Goal: Information Seeking & Learning: Learn about a topic

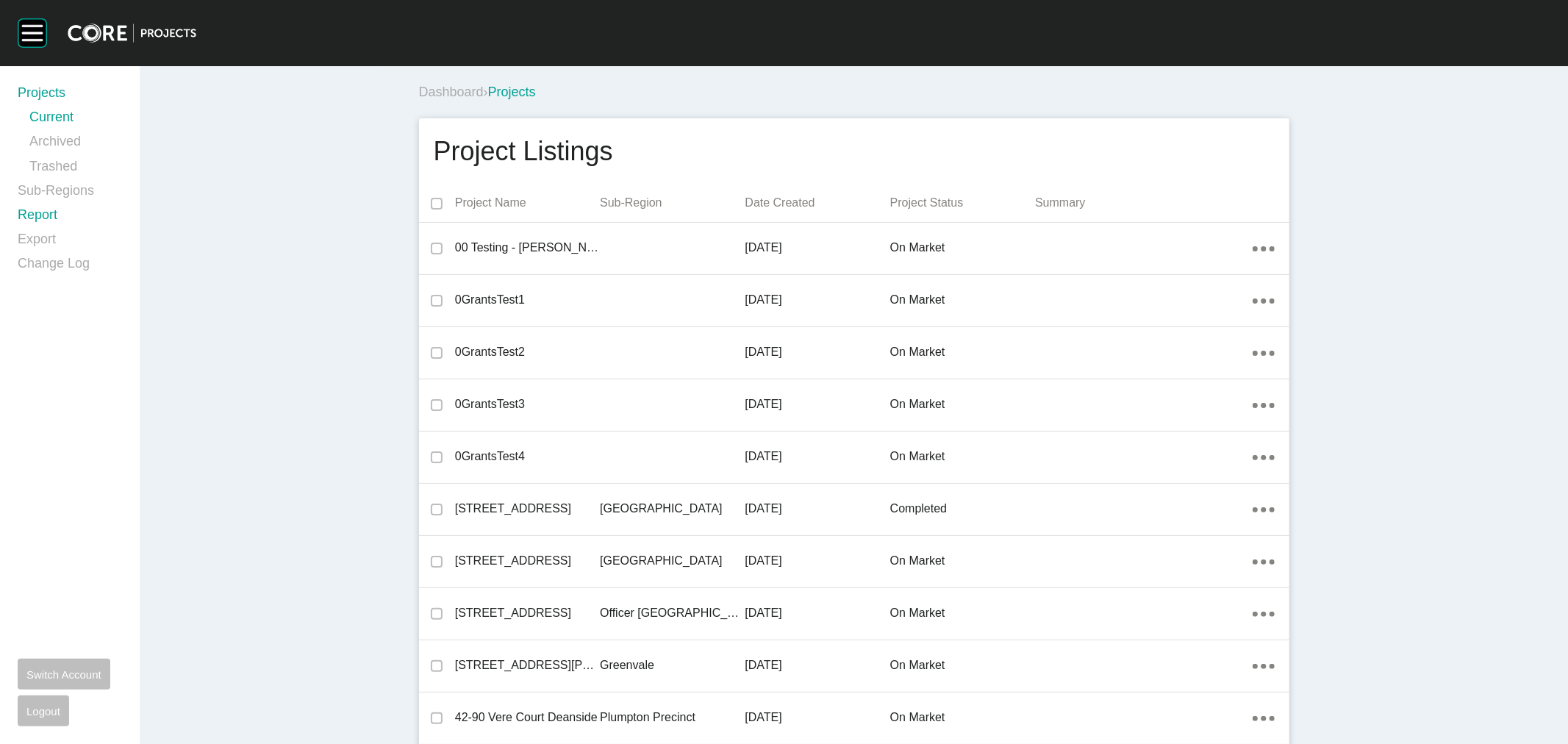
click at [47, 214] on link "Report" at bounding box center [69, 218] width 105 height 24
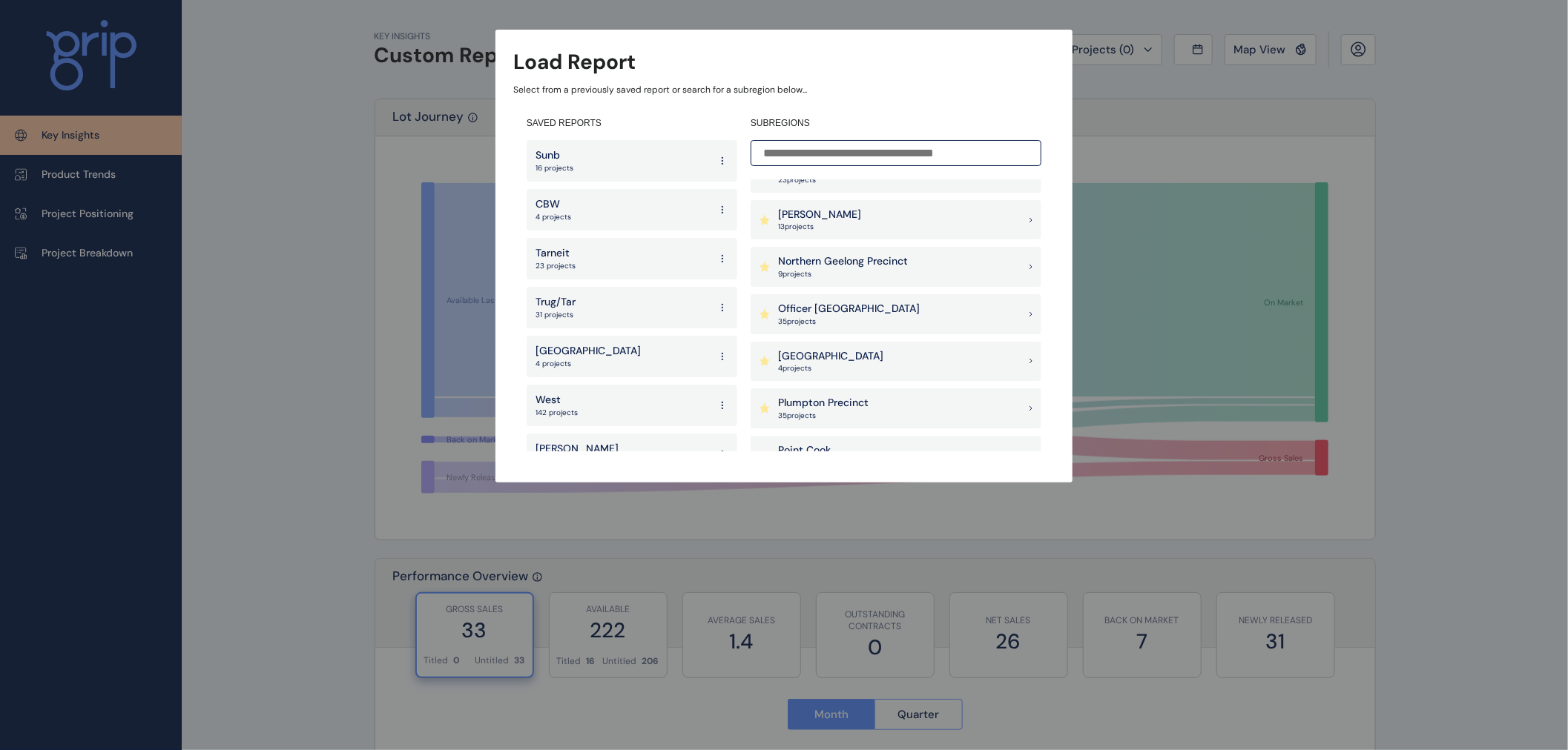
scroll to position [988, 0]
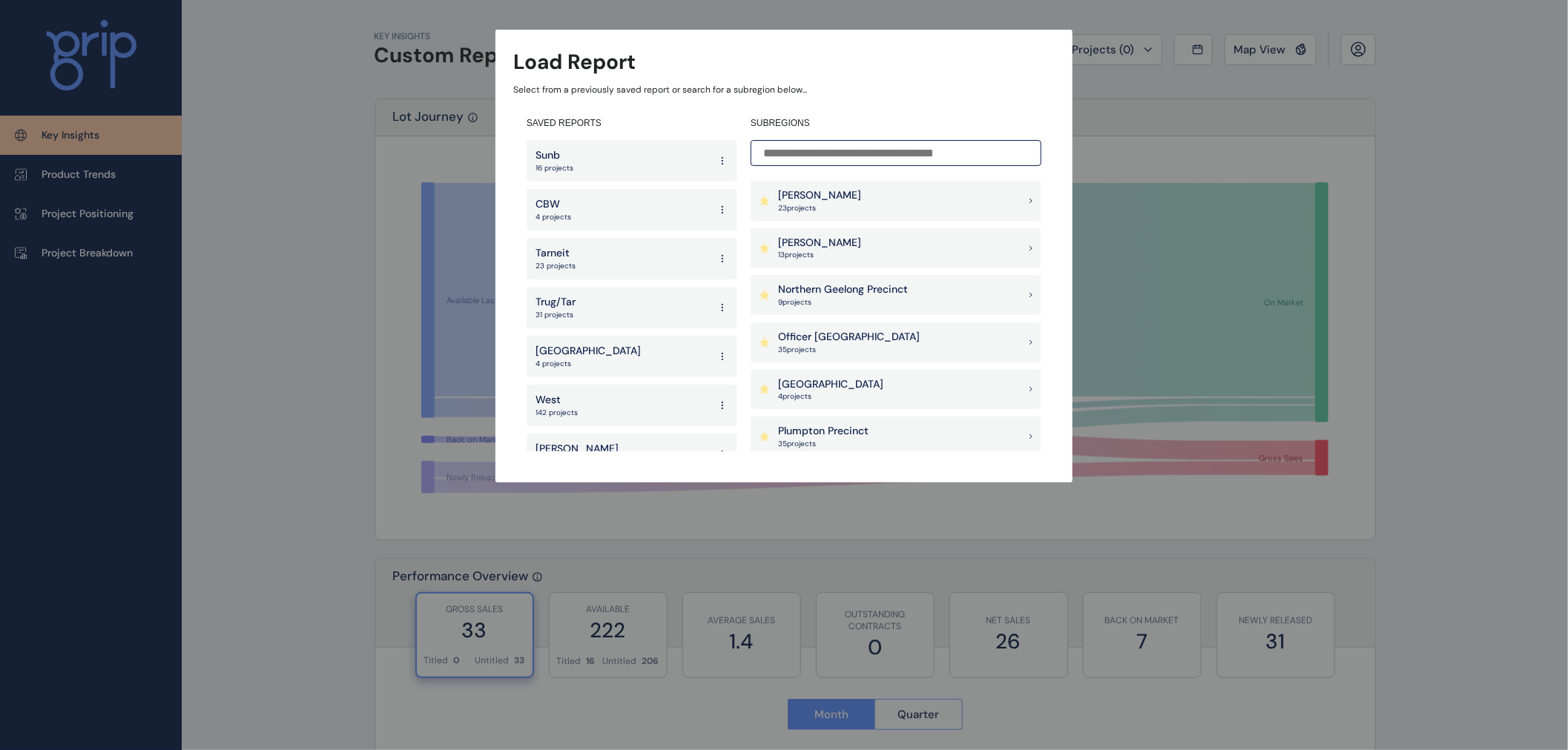
drag, startPoint x: 839, startPoint y: 153, endPoint x: 856, endPoint y: 149, distance: 17.5
click at [852, 150] on input at bounding box center [895, 153] width 291 height 26
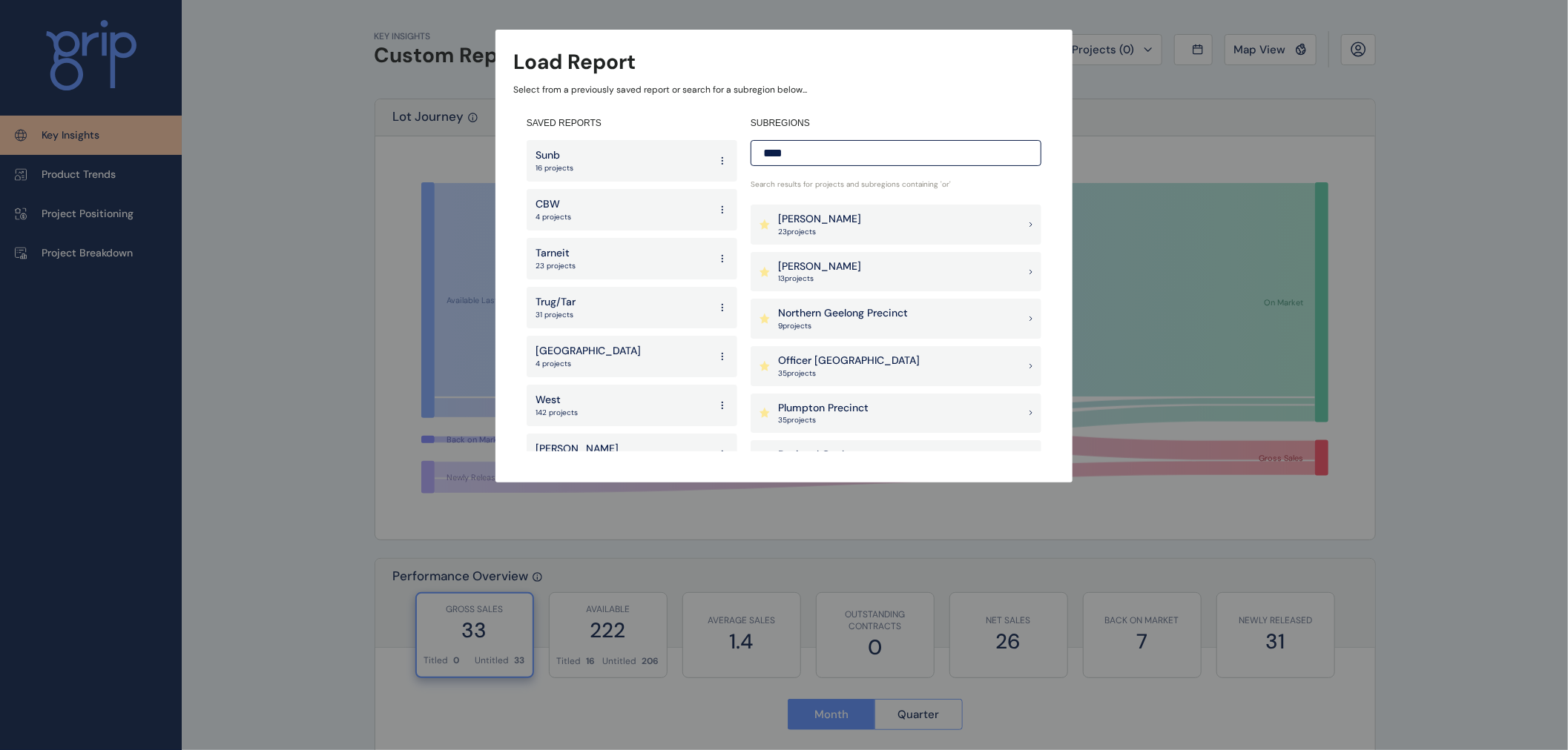
scroll to position [0, 0]
type input "*"
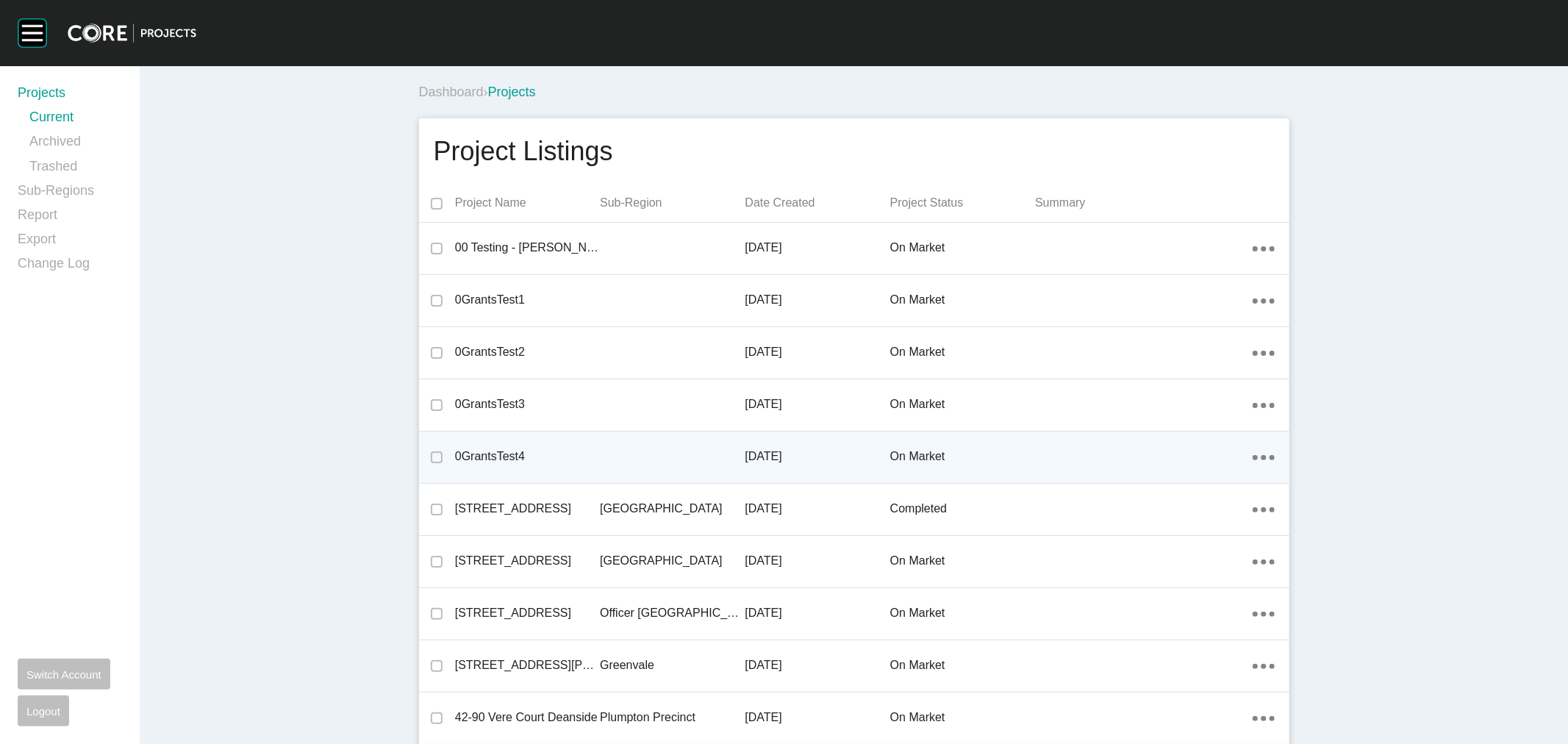
scroll to position [18713, 0]
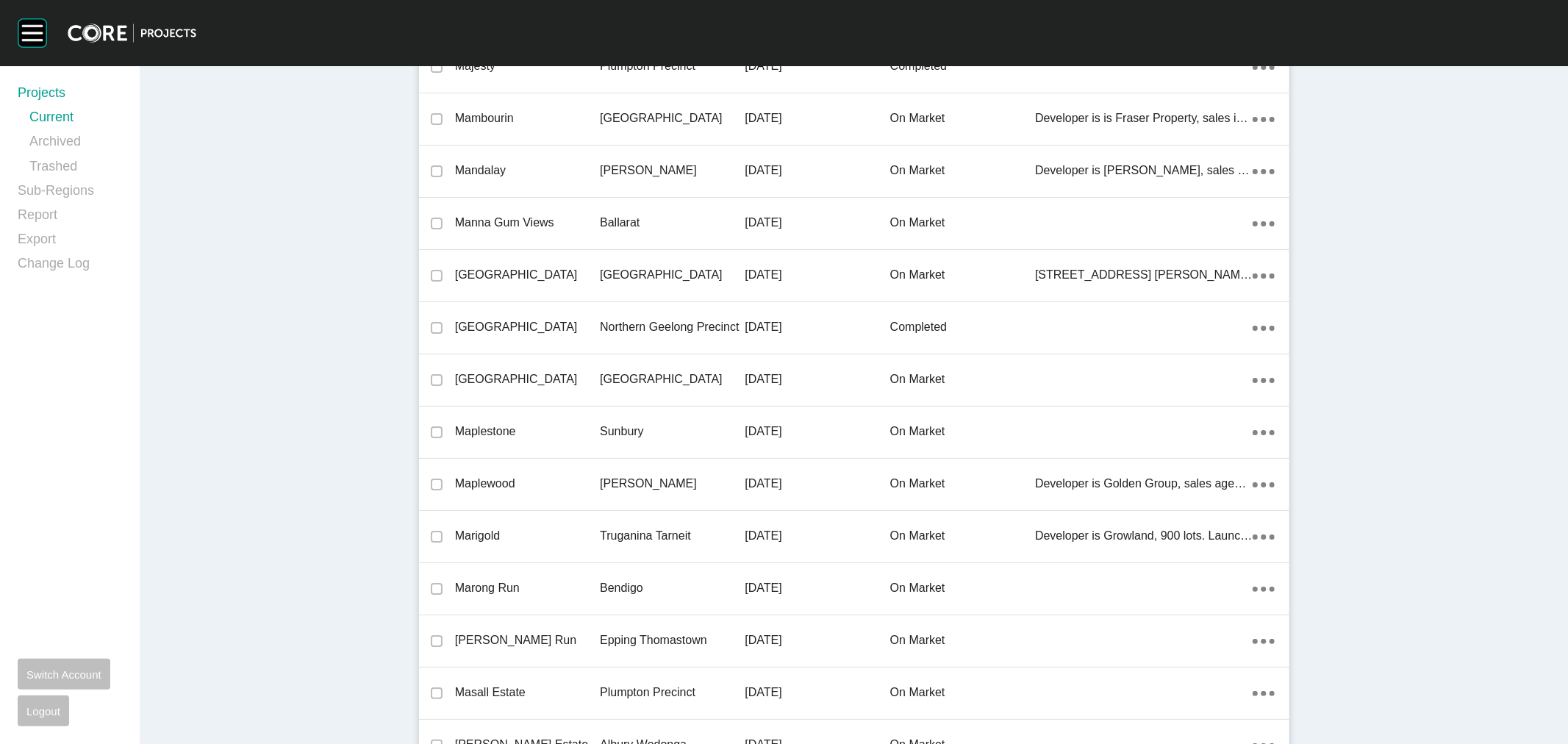
drag, startPoint x: 605, startPoint y: 366, endPoint x: 668, endPoint y: 382, distance: 65.0
click at [601, 372] on p "[GEOGRAPHIC_DATA]" at bounding box center [672, 379] width 145 height 16
click at [668, 382] on div "Group 2 Created with Sketch. . Projects Current Archived Trashed Sub-Regions Re…" at bounding box center [784, 372] width 1568 height 744
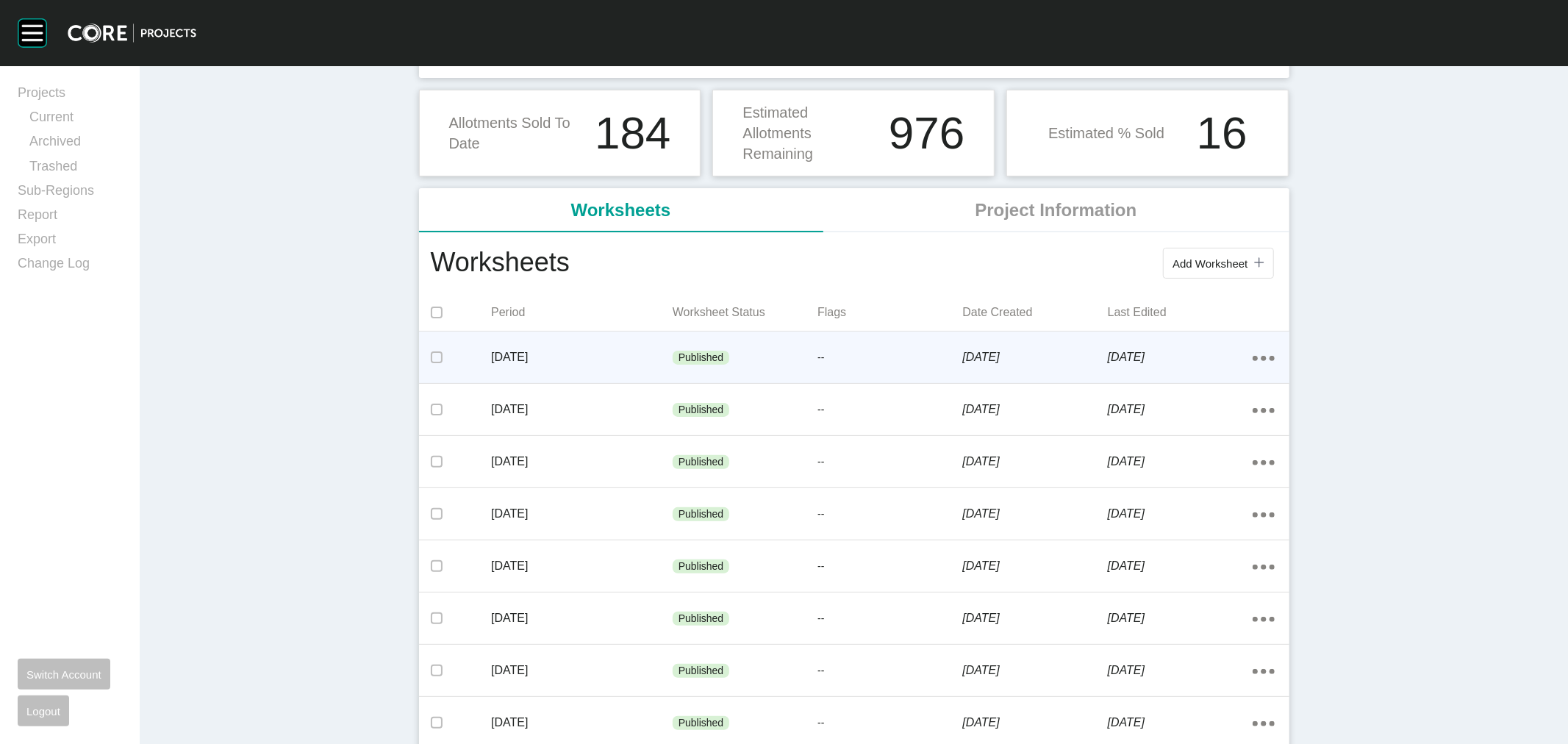
scroll to position [163, 0]
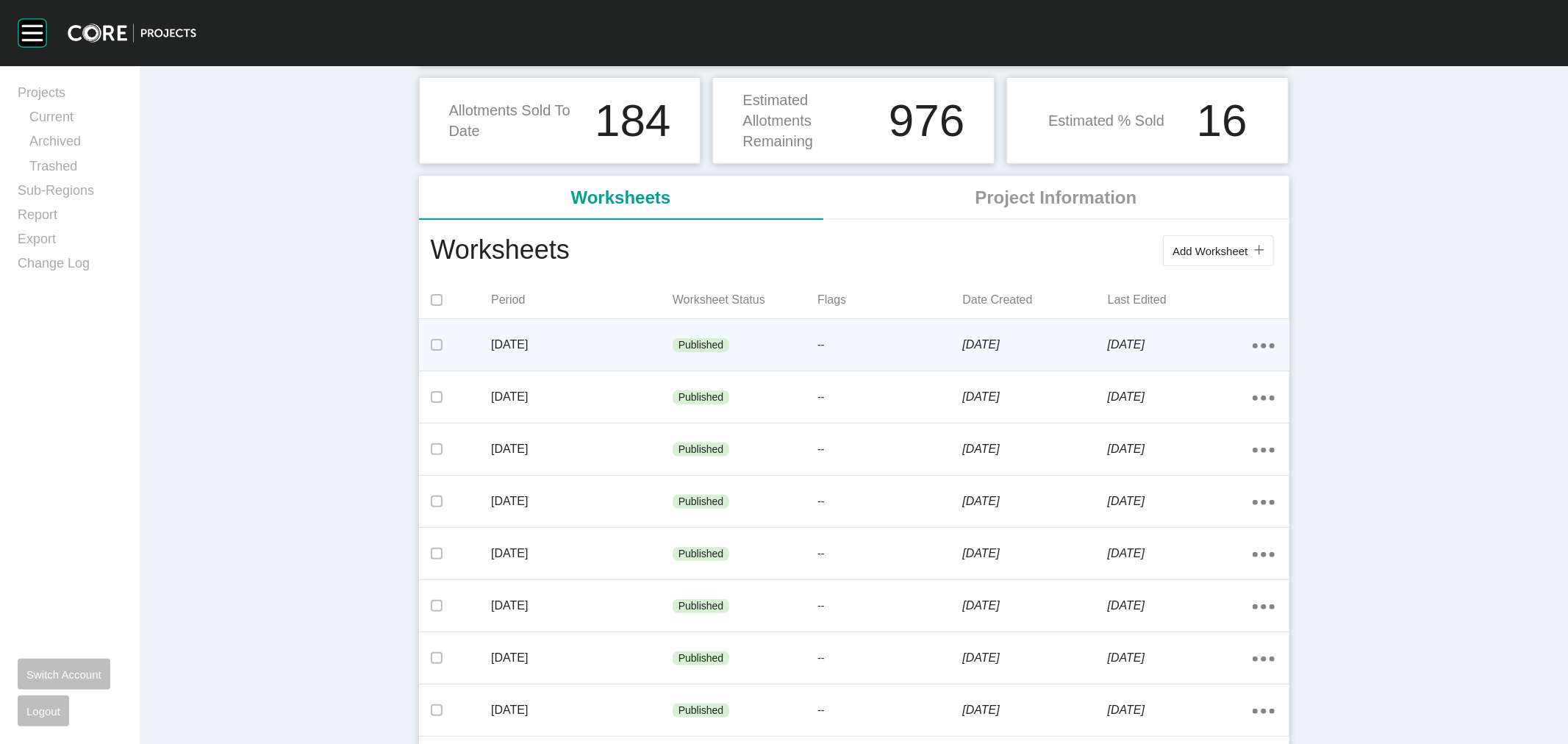
click at [596, 358] on div "August 2025" at bounding box center [582, 345] width 182 height 46
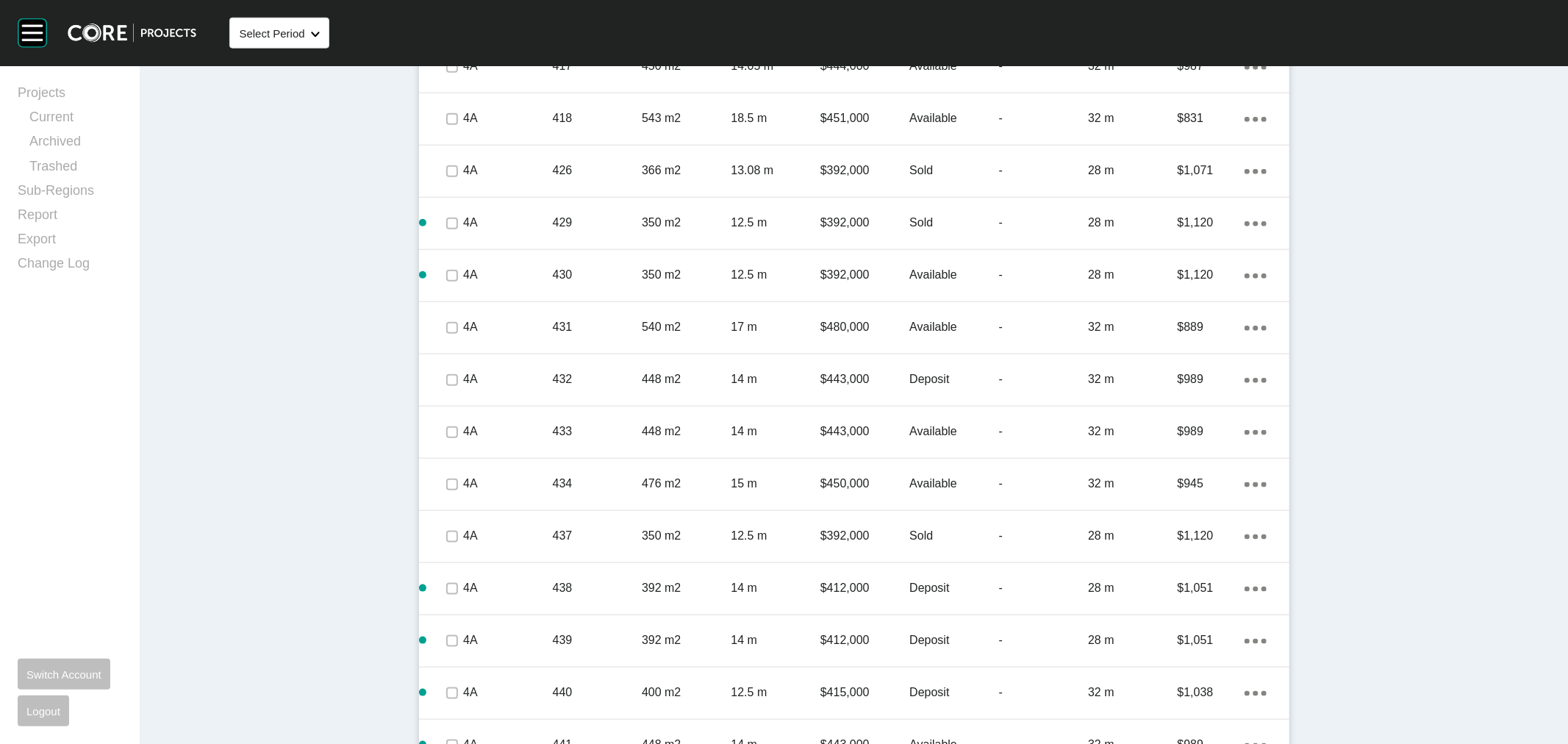
scroll to position [1155, 0]
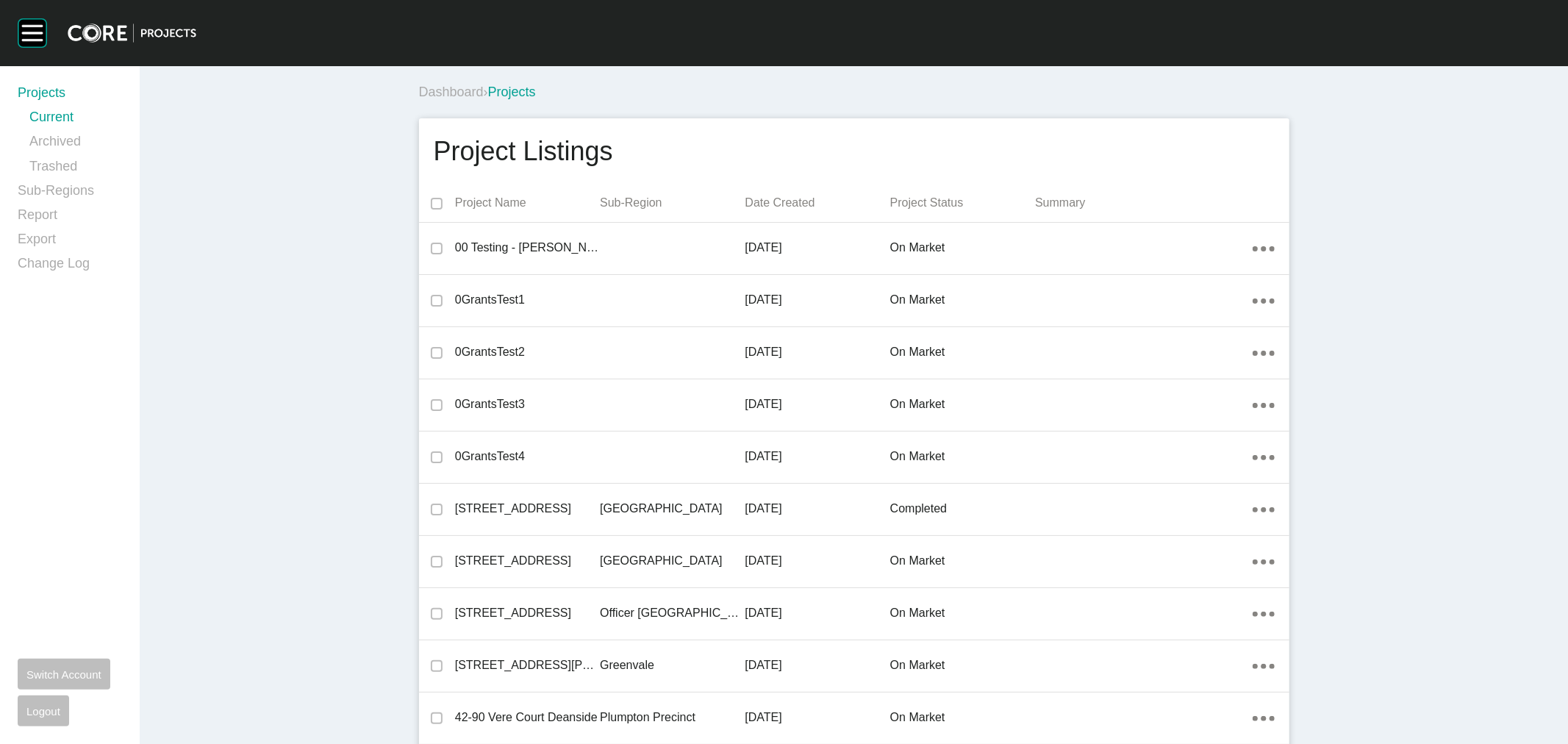
scroll to position [3894, 0]
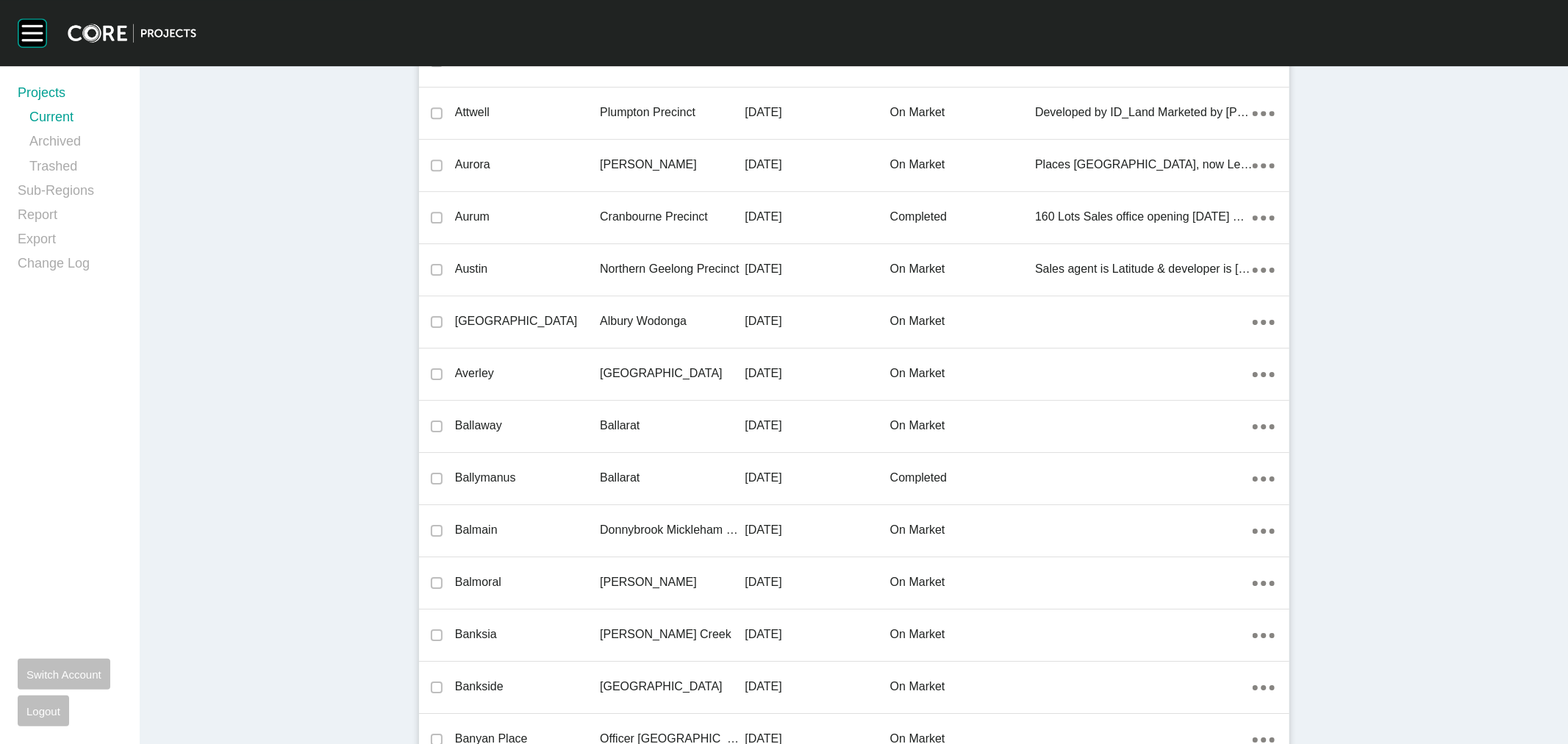
drag, startPoint x: 813, startPoint y: 366, endPoint x: 819, endPoint y: 372, distance: 8.5
click at [814, 367] on p "[DATE]" at bounding box center [816, 373] width 145 height 16
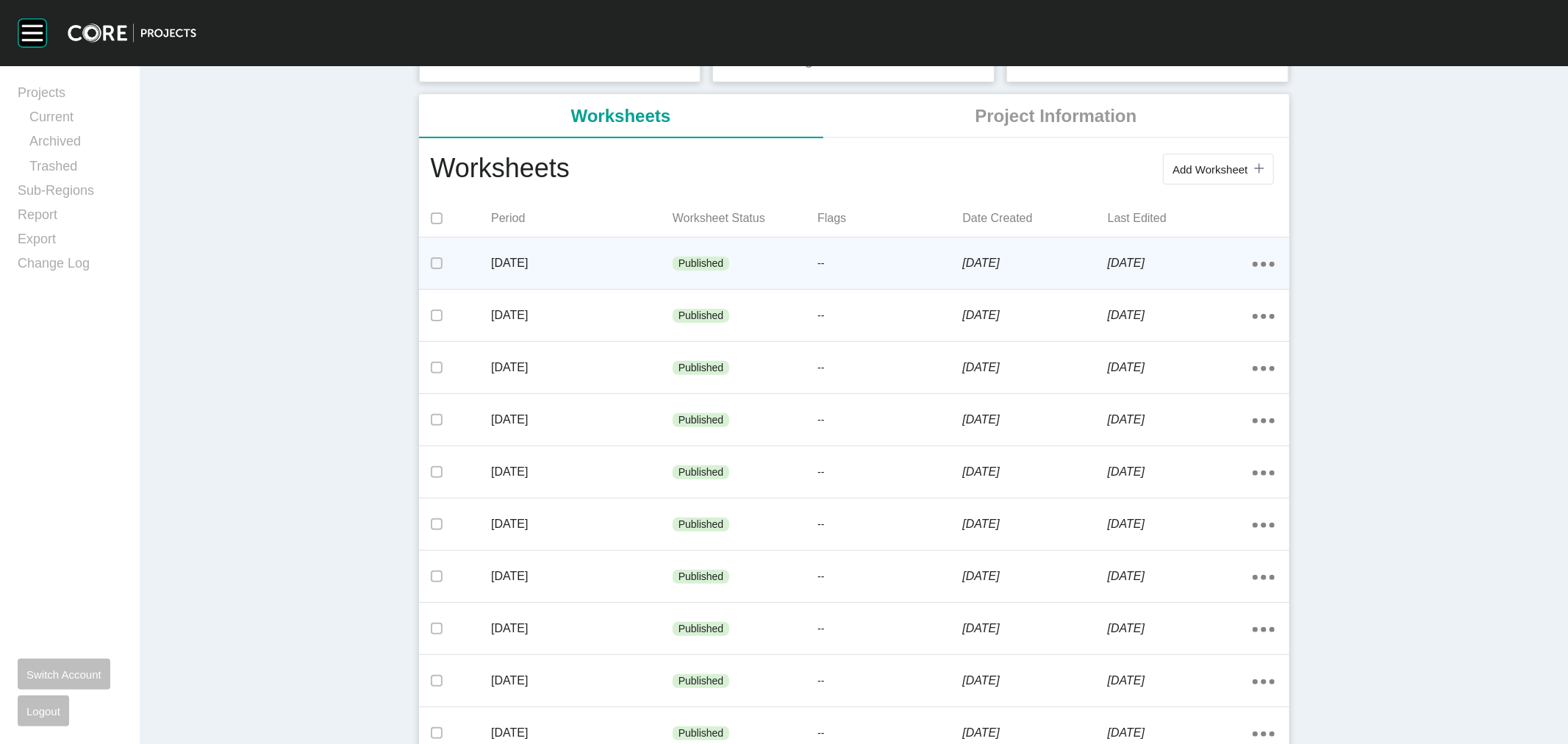
click at [601, 267] on p "August 2025" at bounding box center [582, 263] width 182 height 16
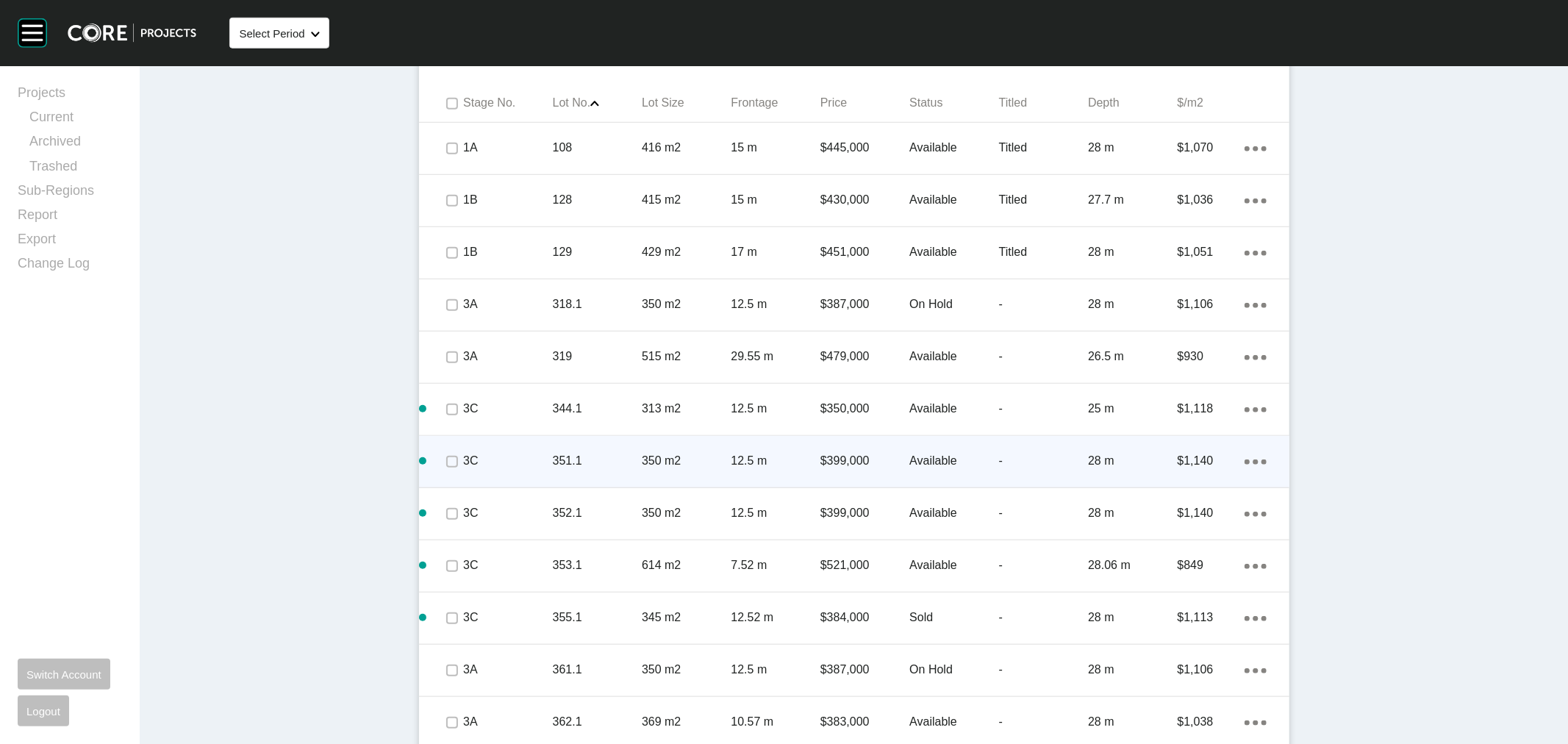
scroll to position [928, 0]
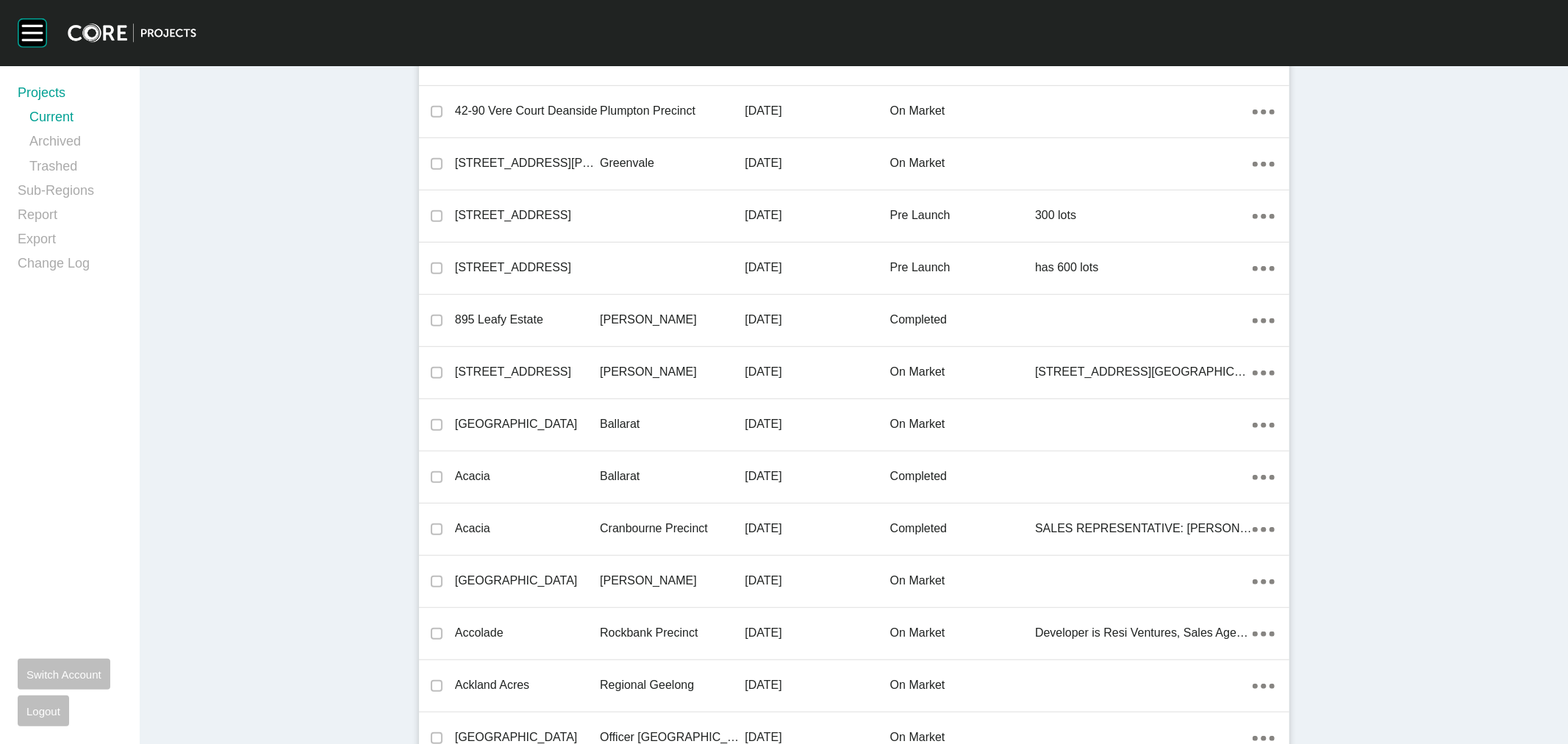
scroll to position [24975, 0]
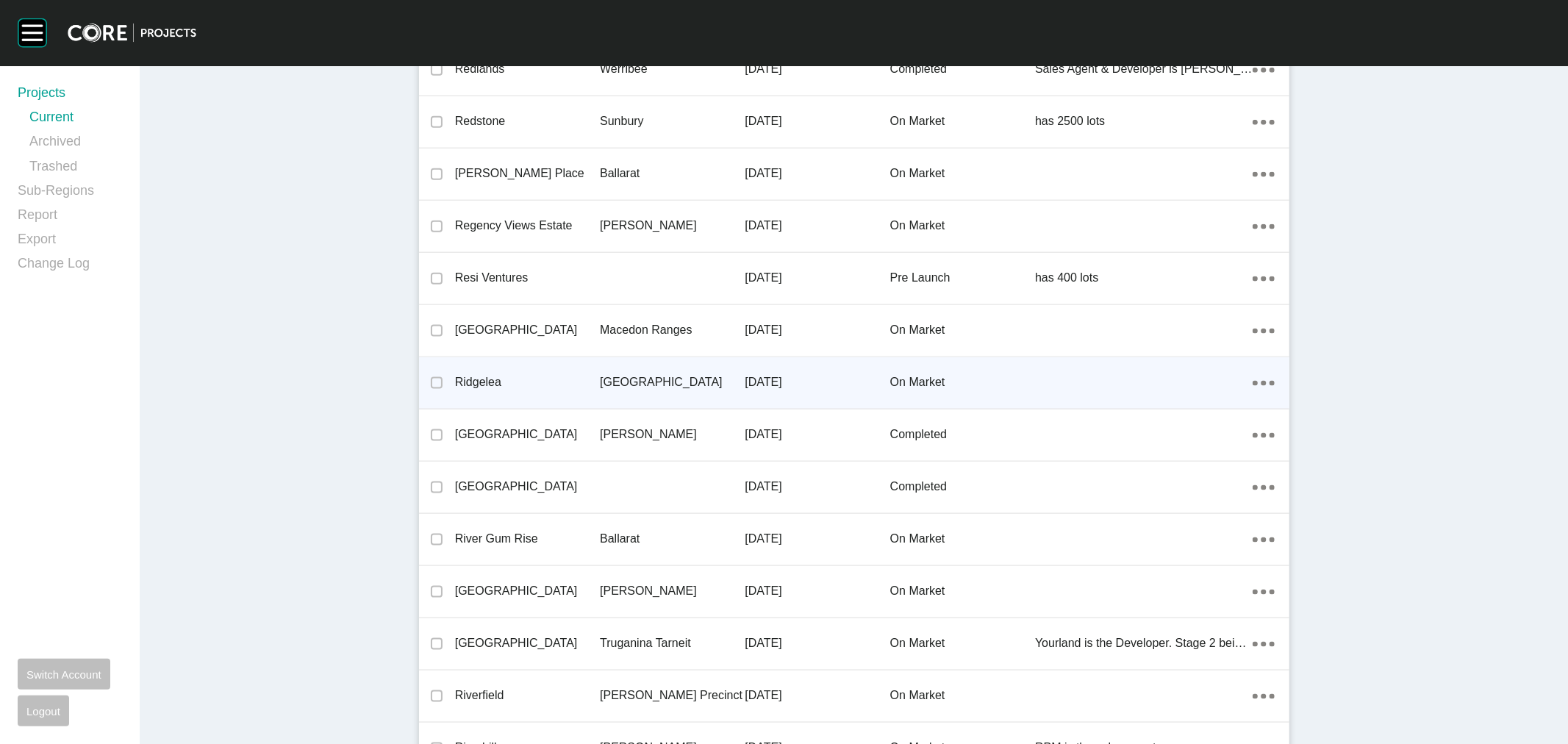
click at [1039, 368] on div at bounding box center [1143, 383] width 217 height 29
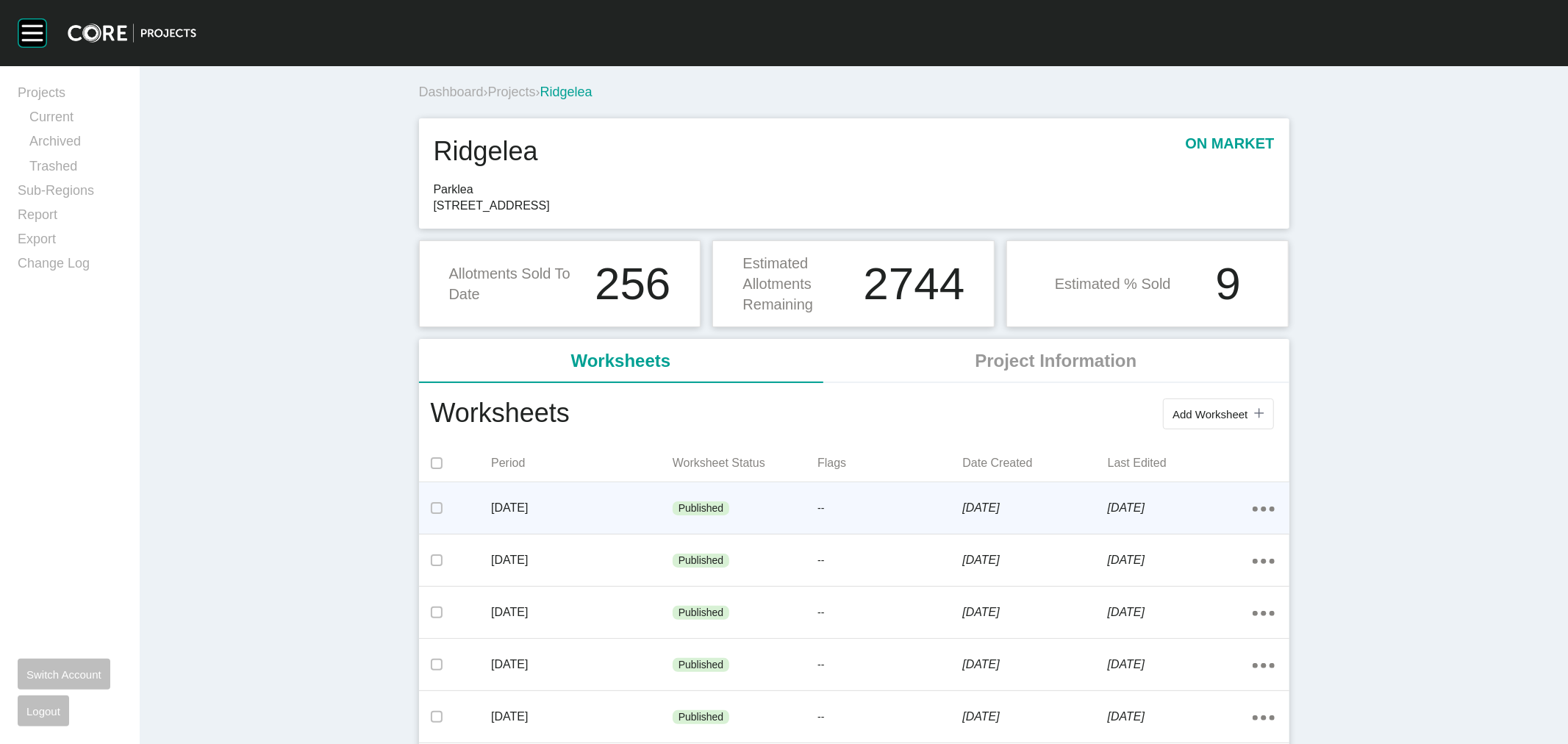
click at [788, 502] on div "Published" at bounding box center [745, 508] width 145 height 44
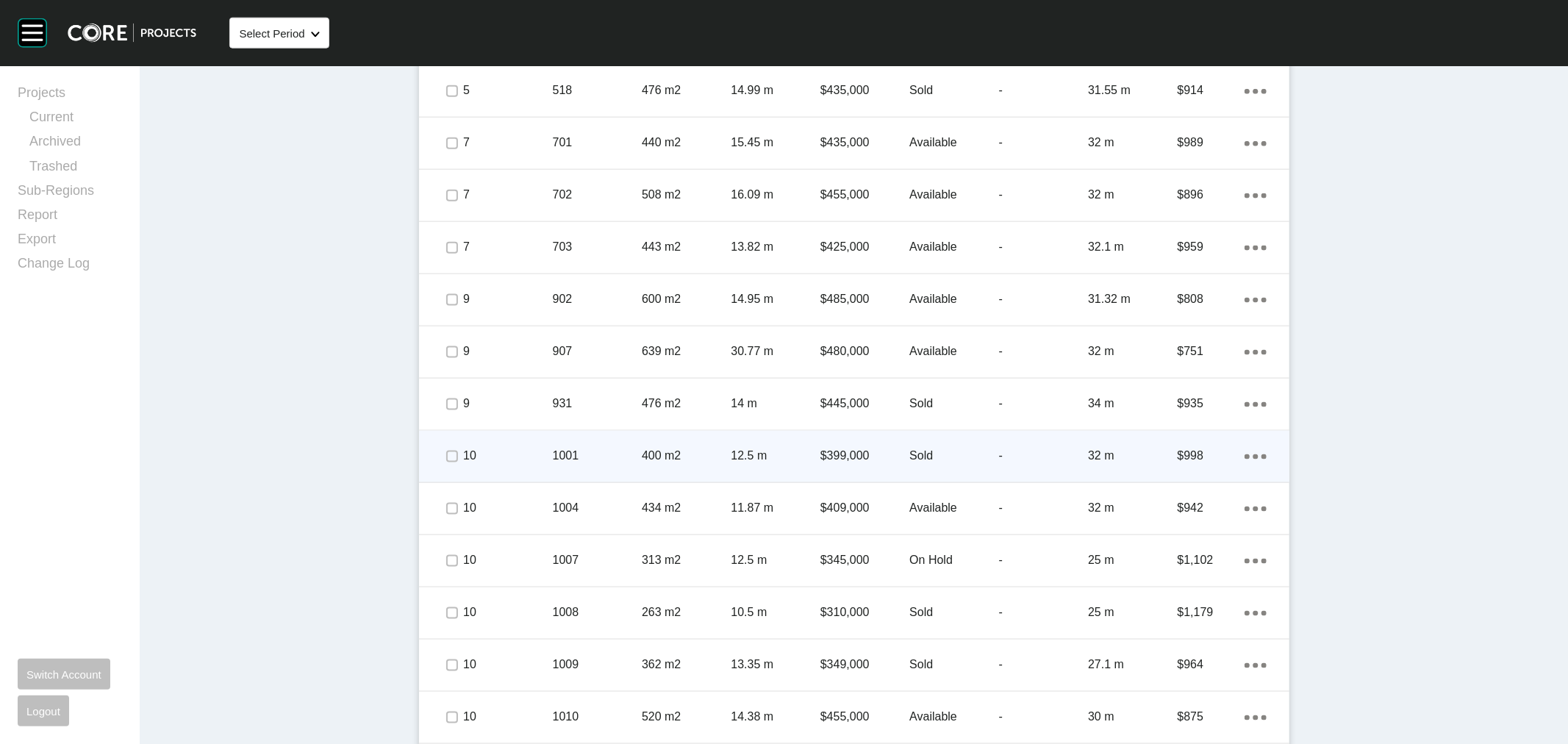
scroll to position [2049, 0]
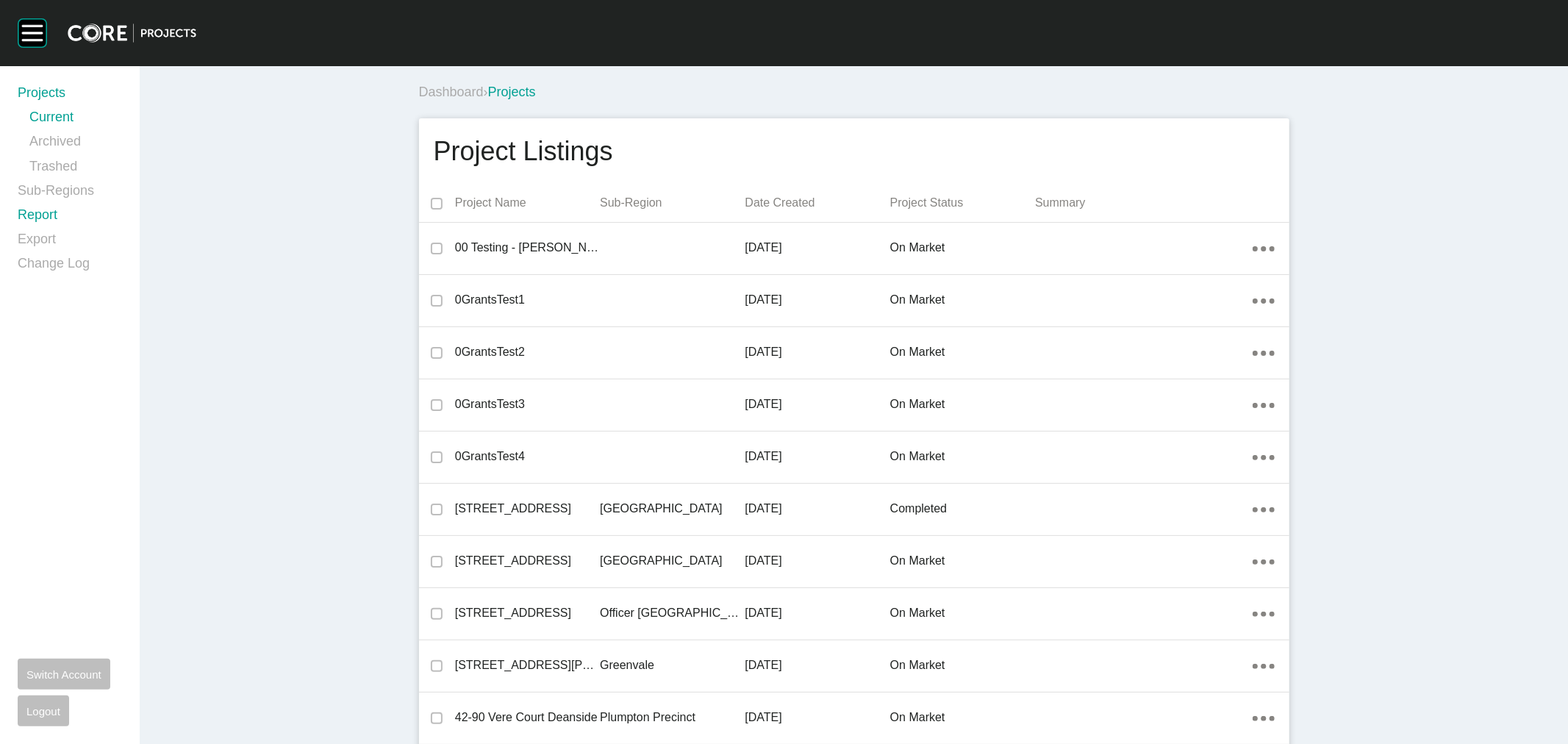
click at [60, 213] on link "Report" at bounding box center [69, 218] width 105 height 24
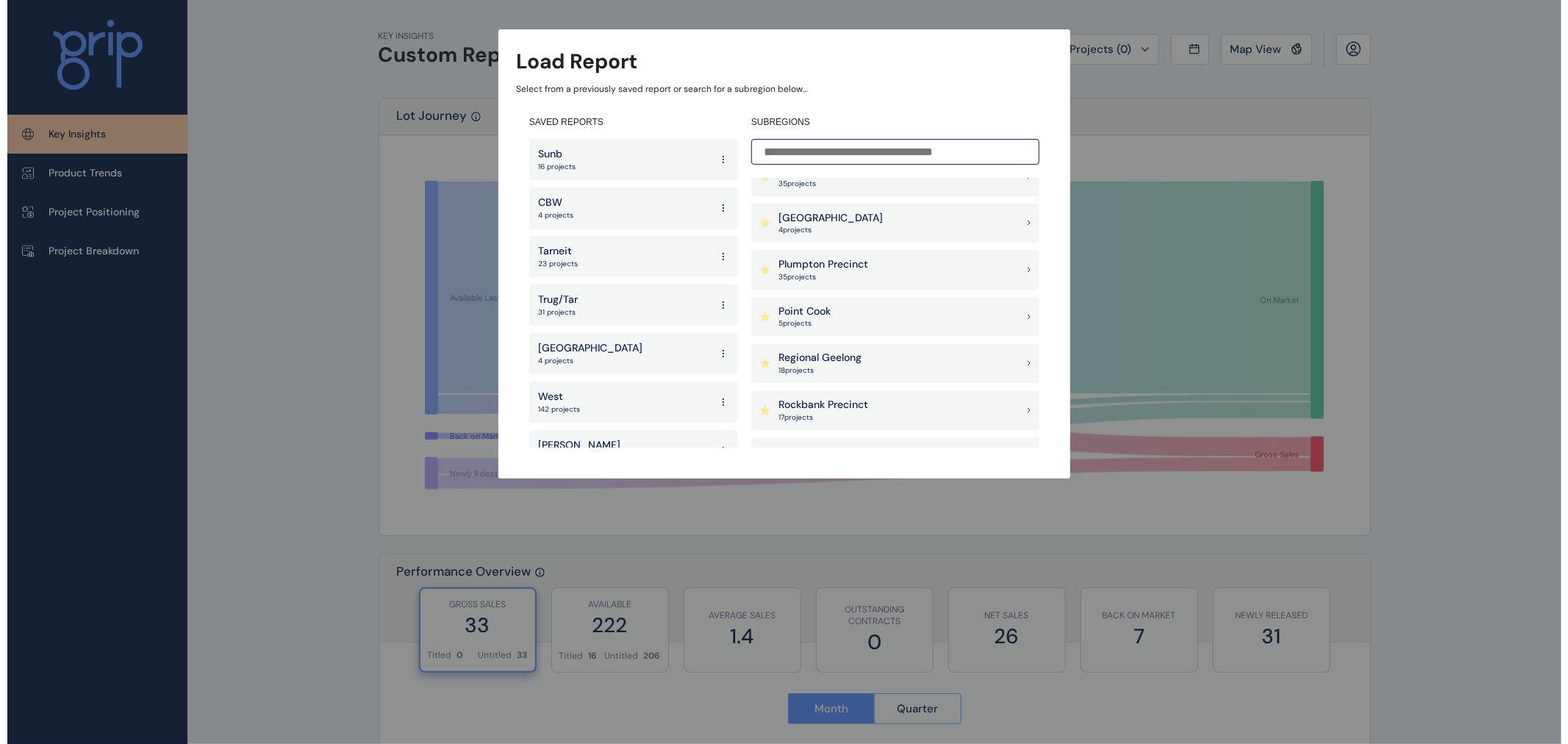
scroll to position [1062, 0]
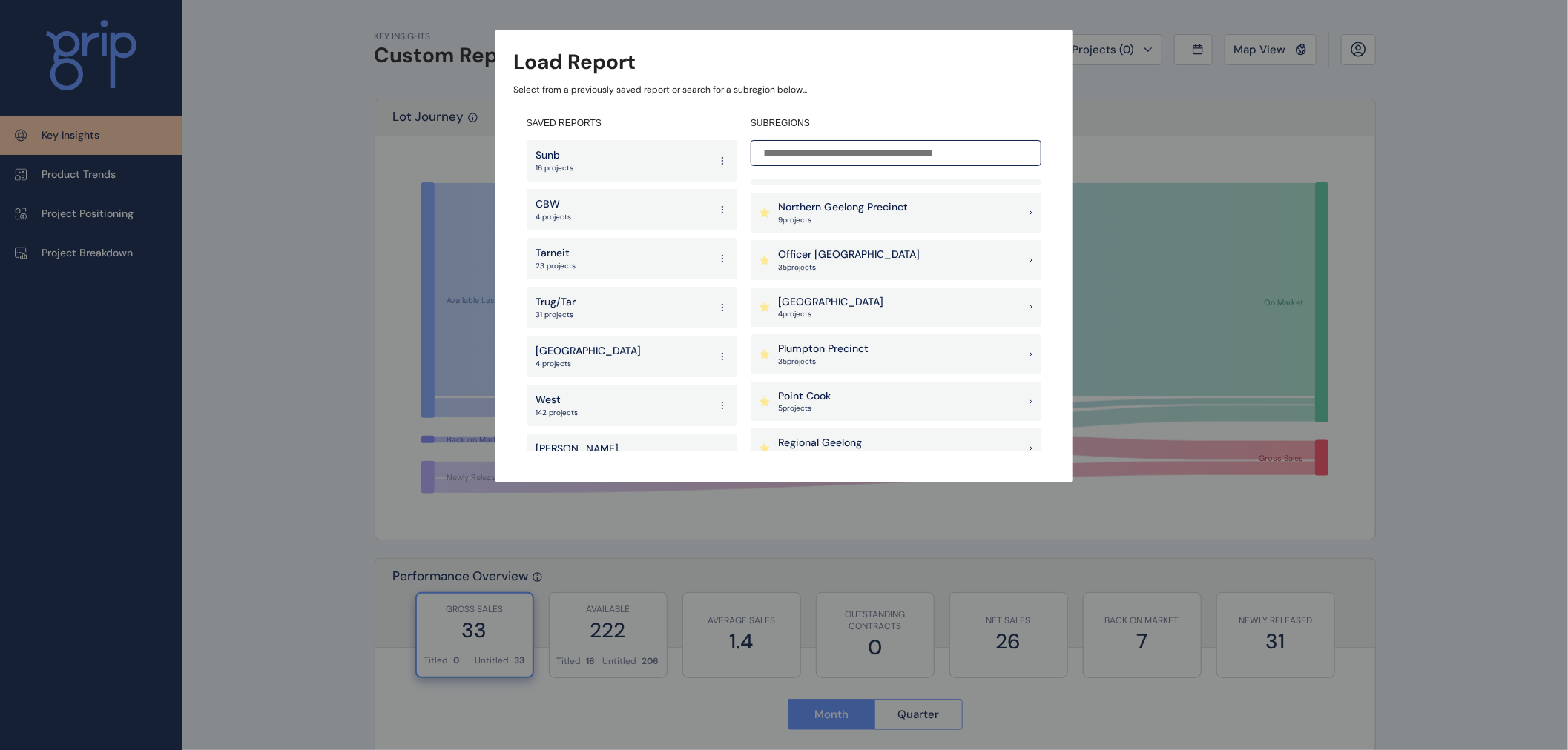
click at [900, 306] on div "Pakenham East 4 project s" at bounding box center [895, 307] width 291 height 40
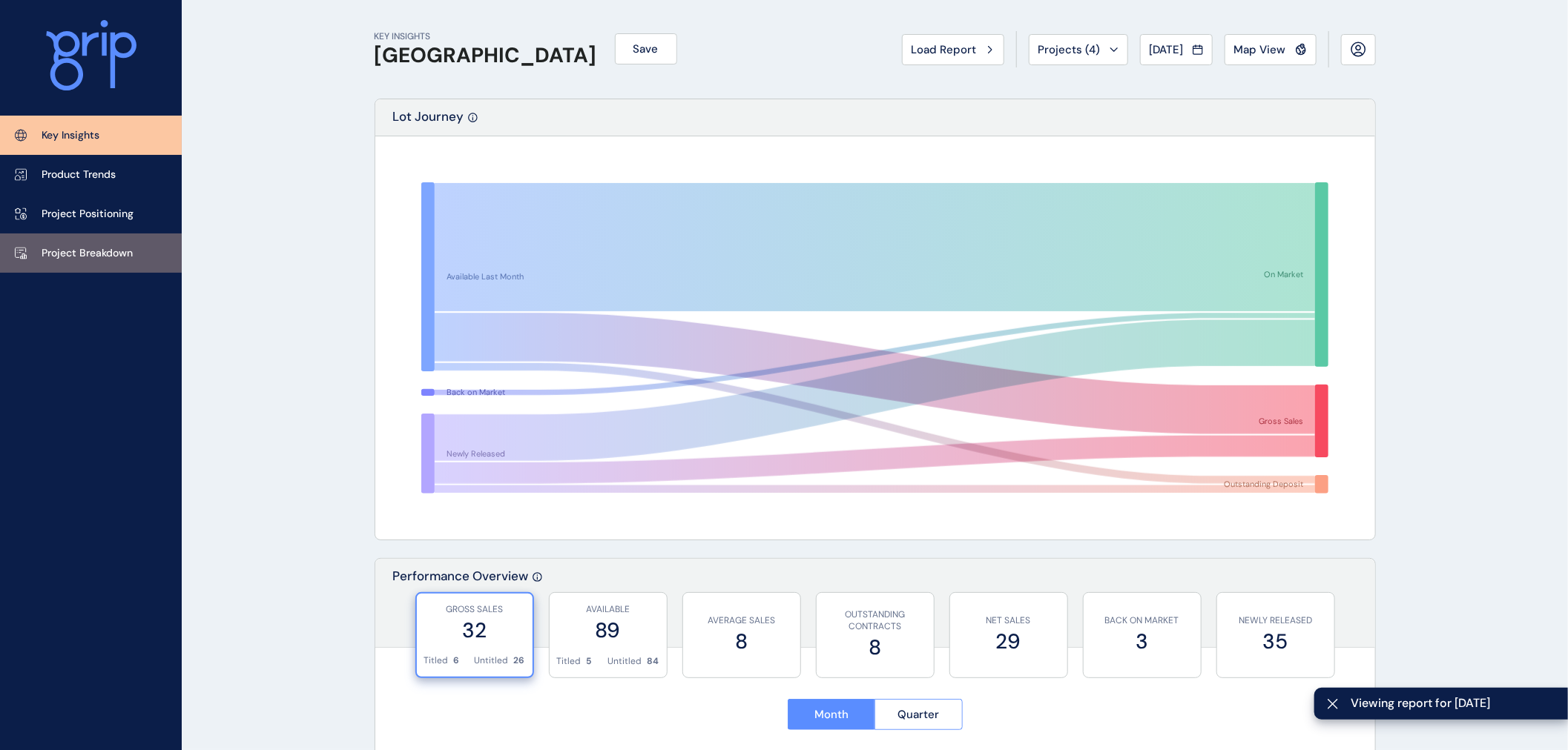
click at [116, 246] on p "Project Breakdown" at bounding box center [87, 253] width 91 height 15
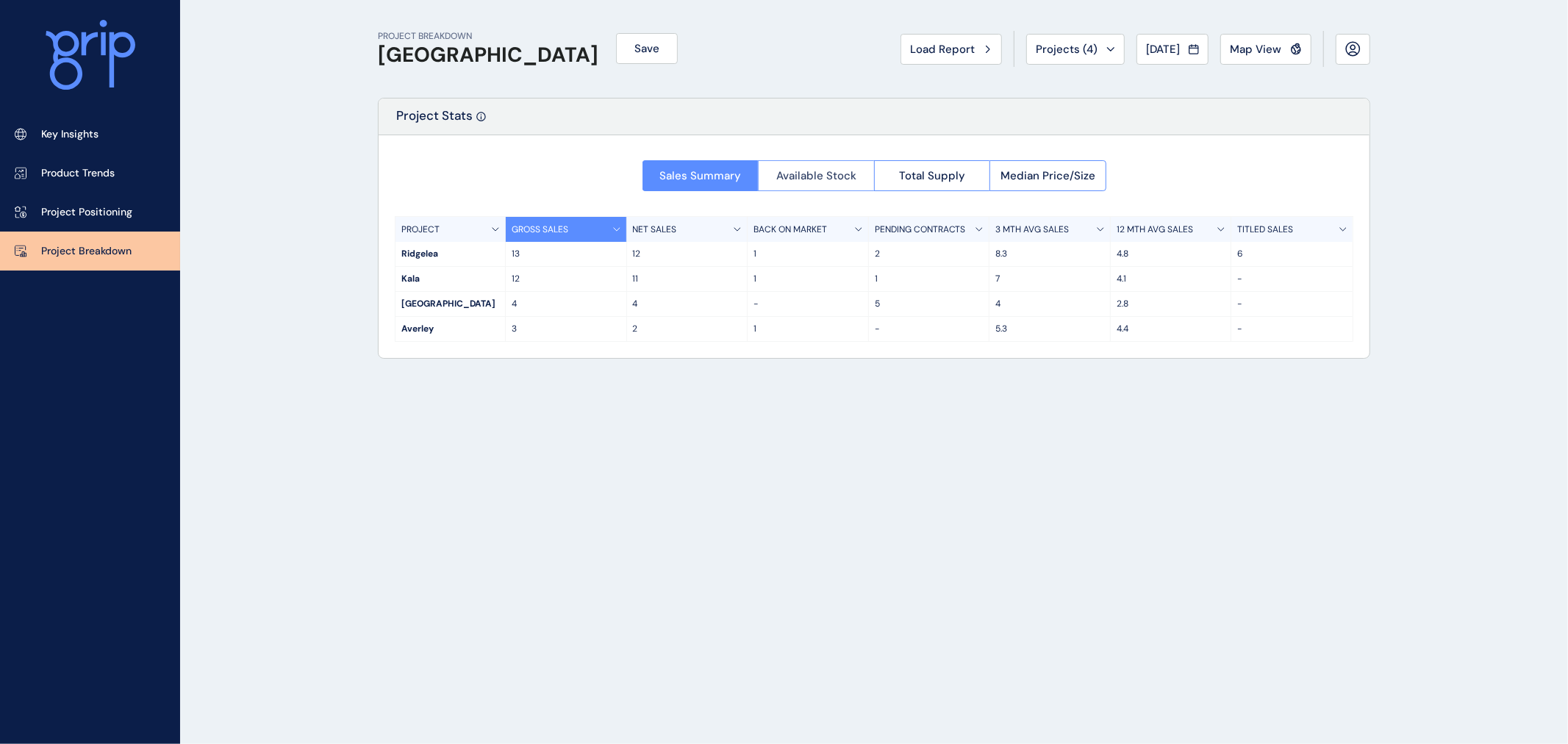
click at [858, 163] on button "Available Stock" at bounding box center [816, 176] width 116 height 31
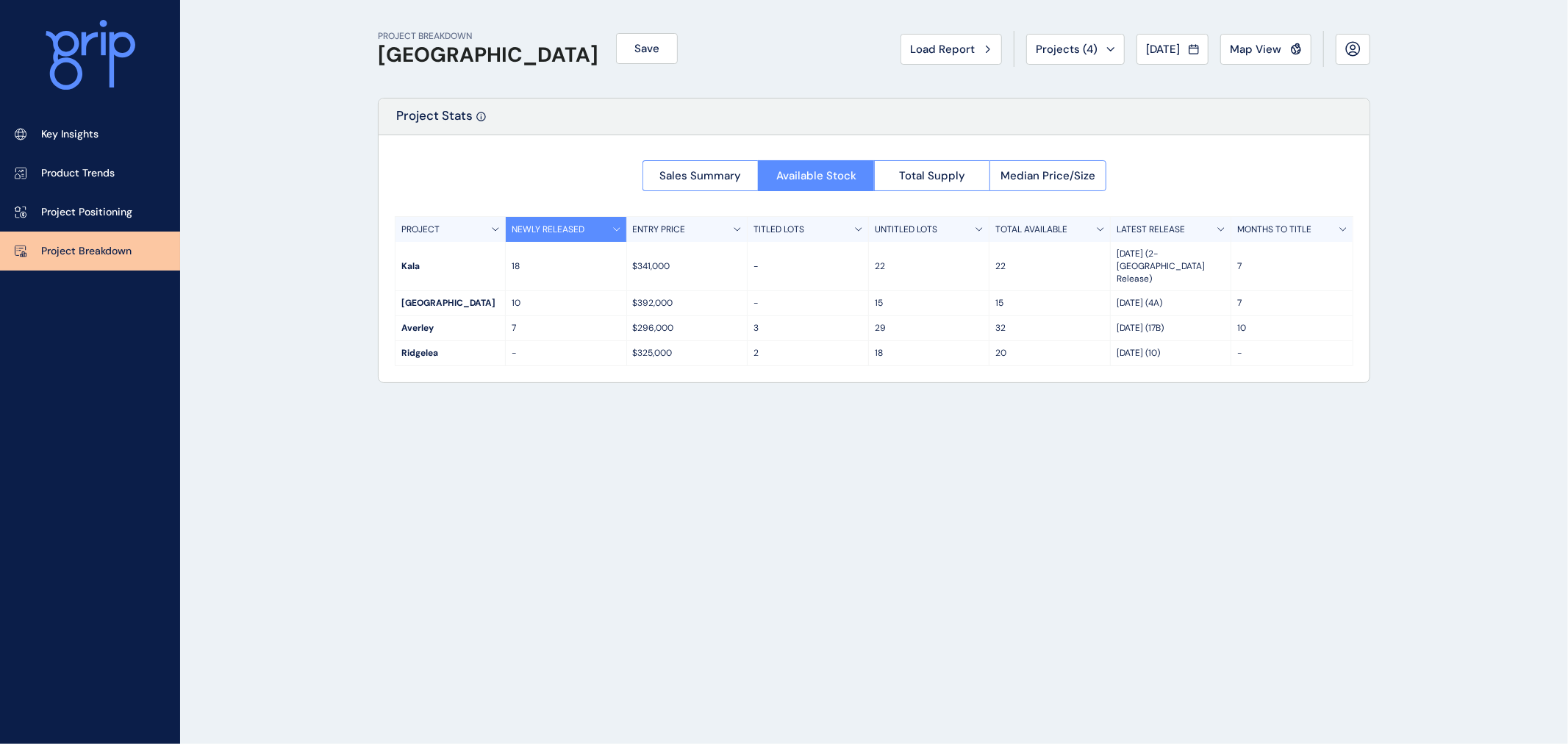
click at [920, 243] on div "22" at bounding box center [929, 266] width 121 height 49
click at [642, 316] on div "$296,000" at bounding box center [687, 328] width 121 height 24
click at [1117, 247] on div "Aug 25 (2- Lucca Release)" at bounding box center [1171, 266] width 121 height 49
click at [1136, 297] on p "Aug 25 (4A)" at bounding box center [1171, 303] width 109 height 12
click at [1154, 322] on p "Jun 25 (17B)" at bounding box center [1171, 328] width 109 height 12
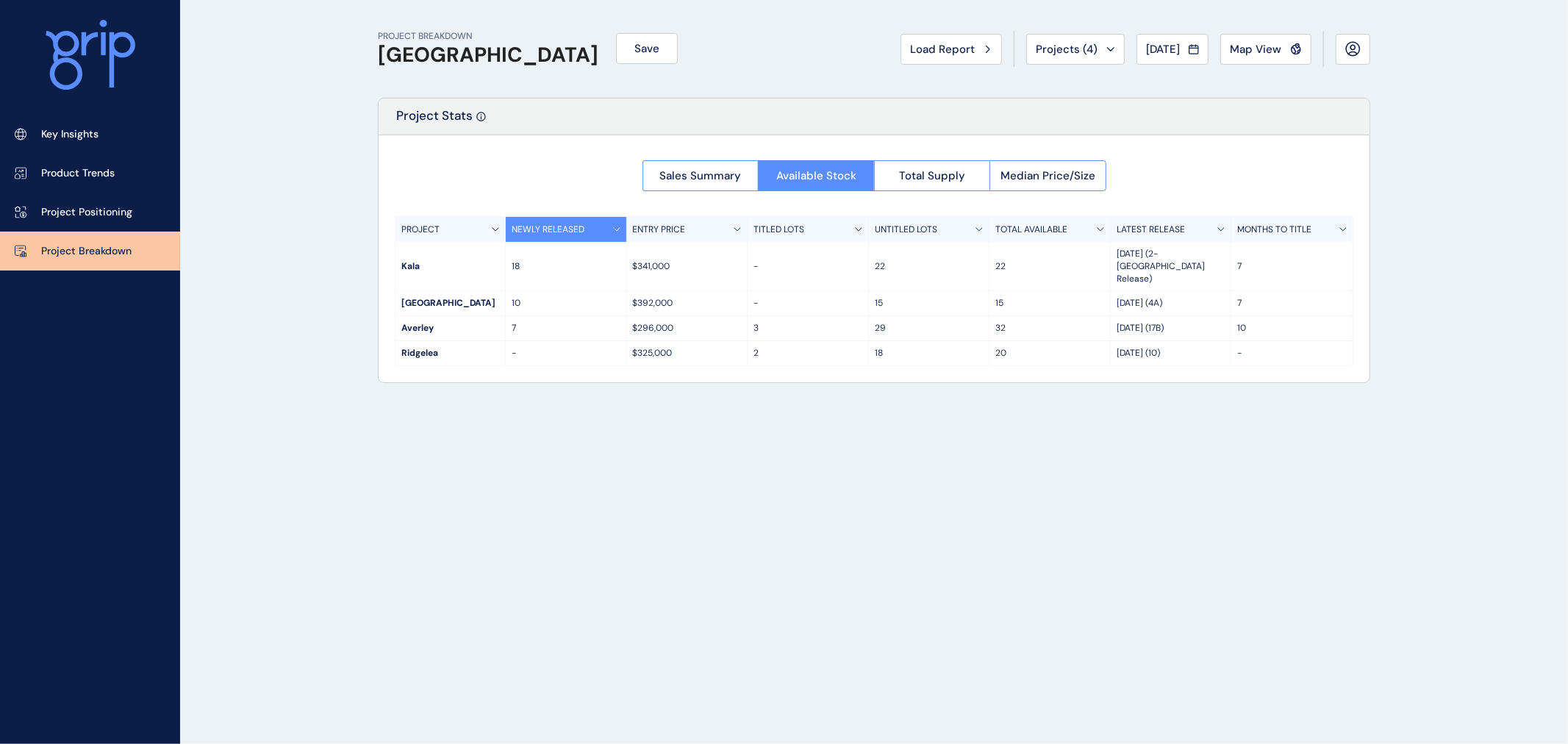
drag, startPoint x: 1187, startPoint y: 301, endPoint x: 1228, endPoint y: 295, distance: 41.4
click at [1179, 322] on p "Jun 25 (17B)" at bounding box center [1171, 328] width 109 height 12
drag, startPoint x: 1255, startPoint y: 304, endPoint x: 412, endPoint y: 299, distance: 843.0
click at [412, 316] on div "Averley 7 $296,000 3 29 32 Jun 25 (17B) 10" at bounding box center [874, 328] width 957 height 25
